Goal: Task Accomplishment & Management: Use online tool/utility

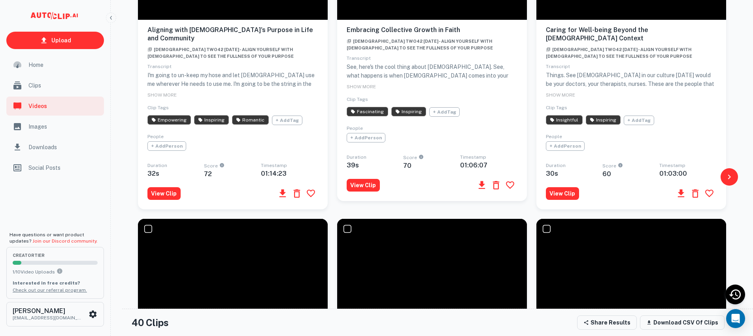
scroll to position [283, 0]
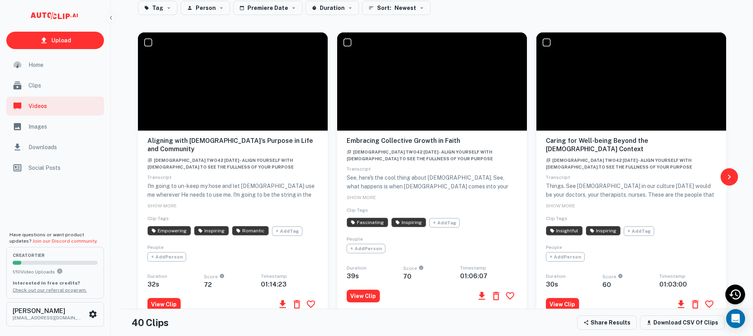
click at [434, 86] on icon at bounding box center [433, 81] width 15 height 19
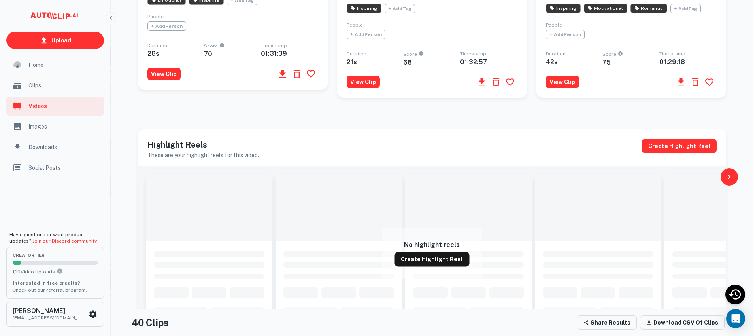
scroll to position [1118, 0]
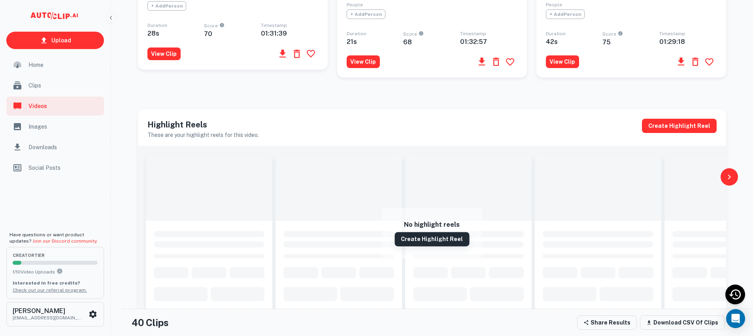
click at [434, 232] on button "Create Highlight Reel" at bounding box center [431, 239] width 75 height 14
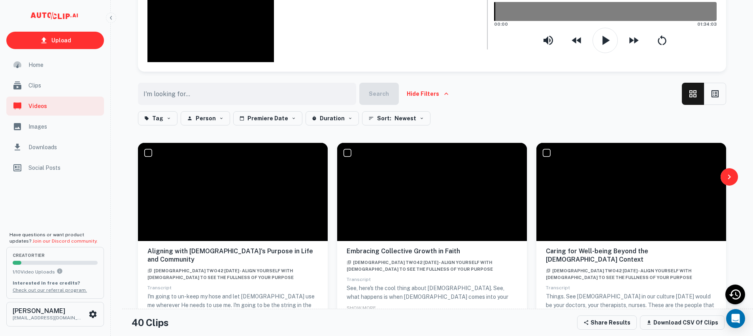
scroll to position [299, 0]
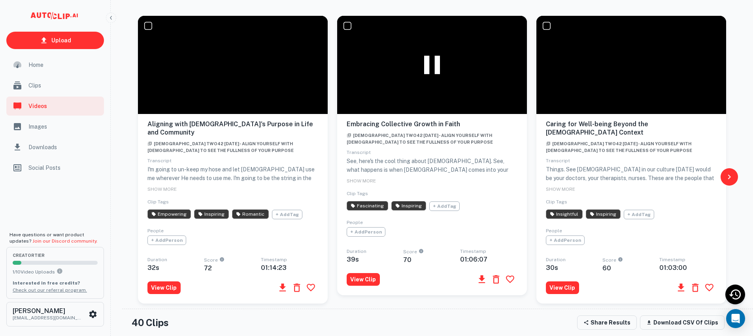
click at [435, 68] on icon at bounding box center [432, 65] width 16 height 19
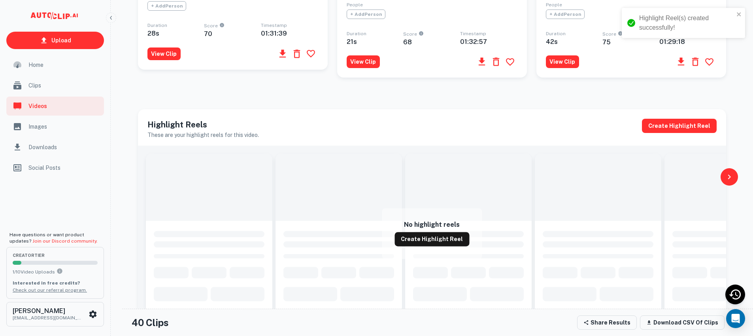
scroll to position [1116, 0]
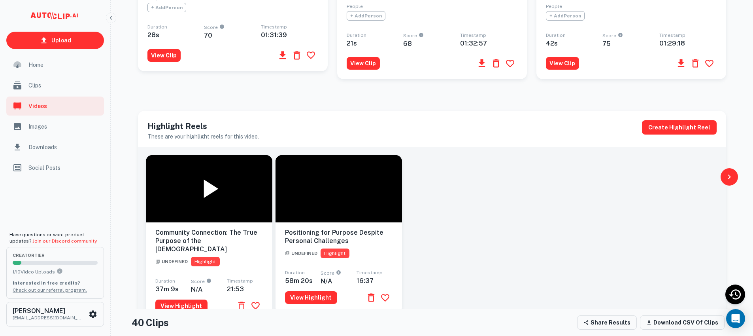
click at [204, 180] on icon at bounding box center [209, 189] width 32 height 32
click at [343, 179] on icon at bounding box center [340, 188] width 15 height 19
click at [209, 176] on icon at bounding box center [209, 189] width 32 height 32
click at [333, 179] on icon at bounding box center [339, 188] width 16 height 19
click at [311, 291] on button "View Highlight" at bounding box center [311, 297] width 52 height 13
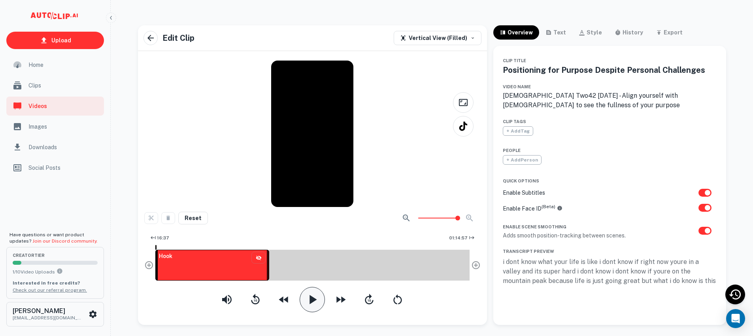
click at [315, 300] on icon "button" at bounding box center [312, 299] width 16 height 16
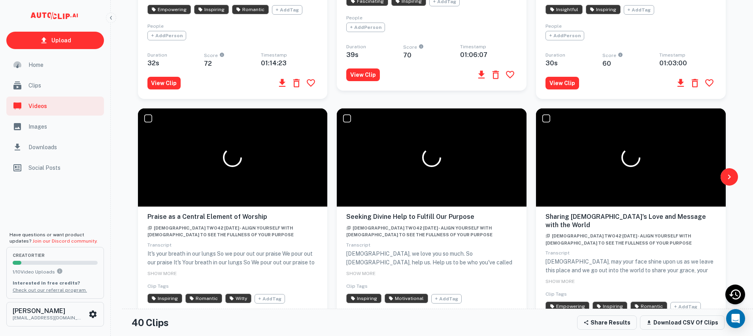
scroll to position [624, 0]
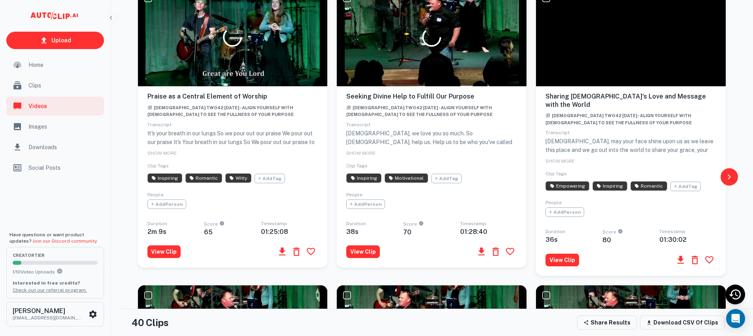
click at [57, 88] on span "Clips" at bounding box center [63, 85] width 71 height 9
